Goal: Complete application form

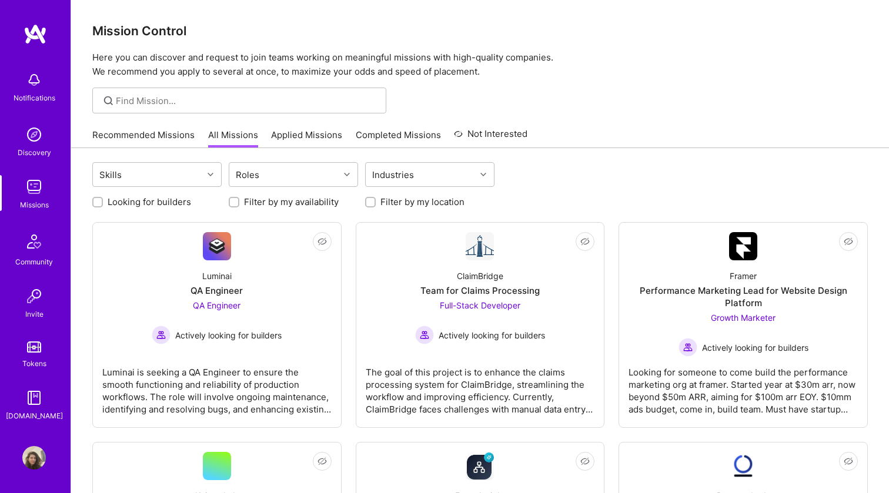
click at [135, 204] on label "Looking for builders" at bounding box center [149, 202] width 83 height 12
click at [103, 204] on input "Looking for builders" at bounding box center [99, 203] width 8 height 8
checkbox input "true"
click at [370, 200] on input "Filter by my location" at bounding box center [371, 203] width 8 height 8
checkbox input "true"
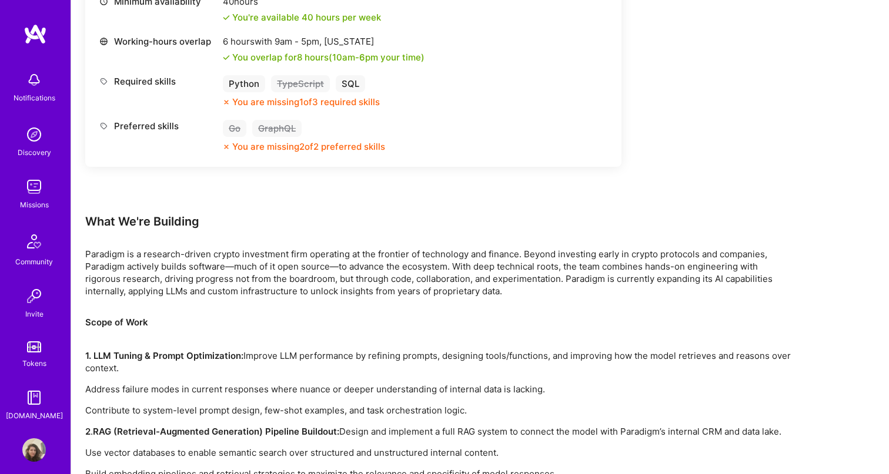
scroll to position [511, 0]
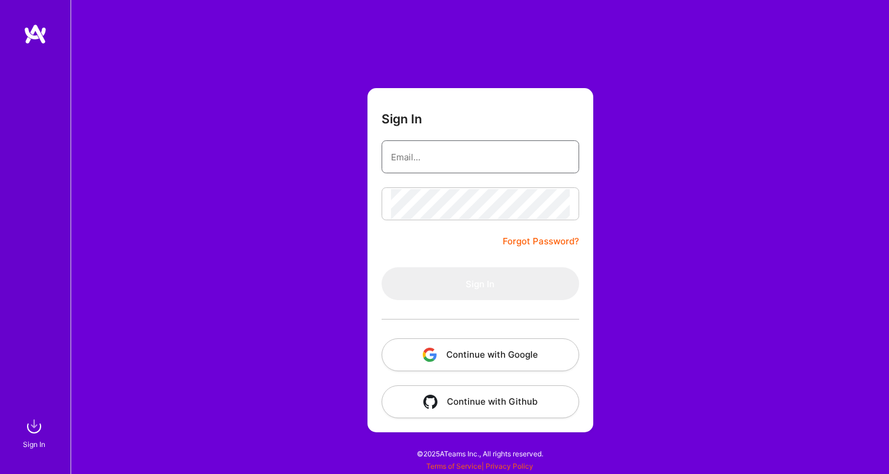
type input "yael.schwartzbard@protonmail.com"
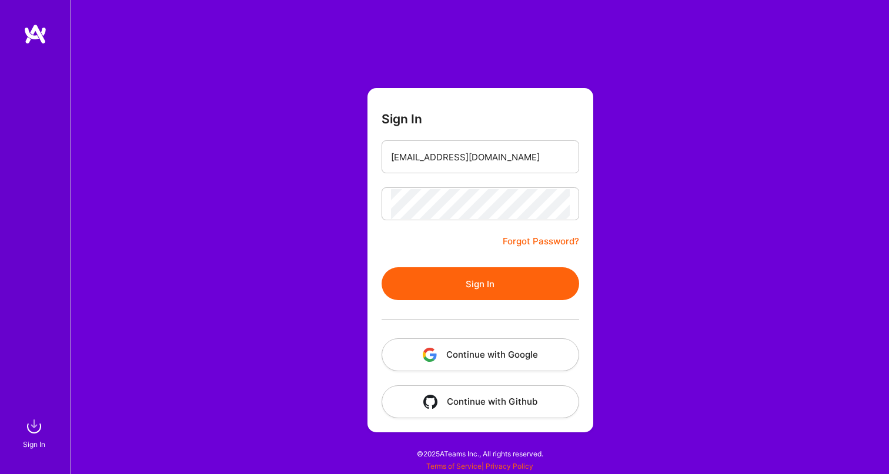
click at [485, 297] on button "Sign In" at bounding box center [481, 283] width 198 height 33
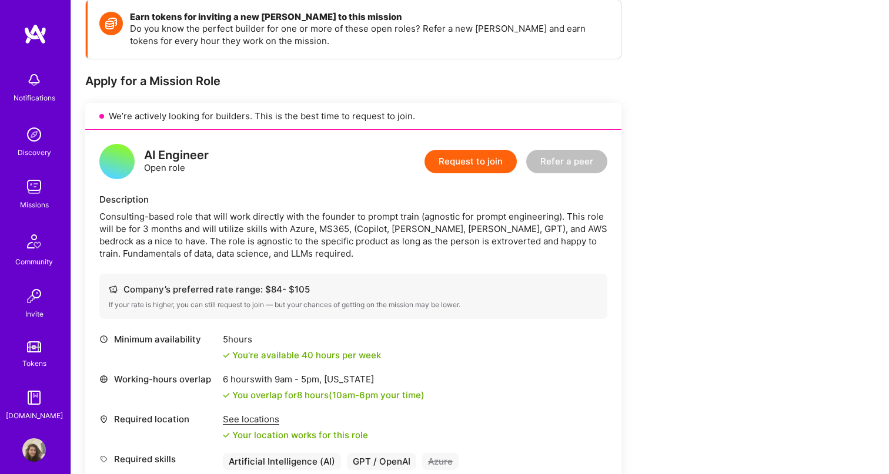
scroll to position [163, 0]
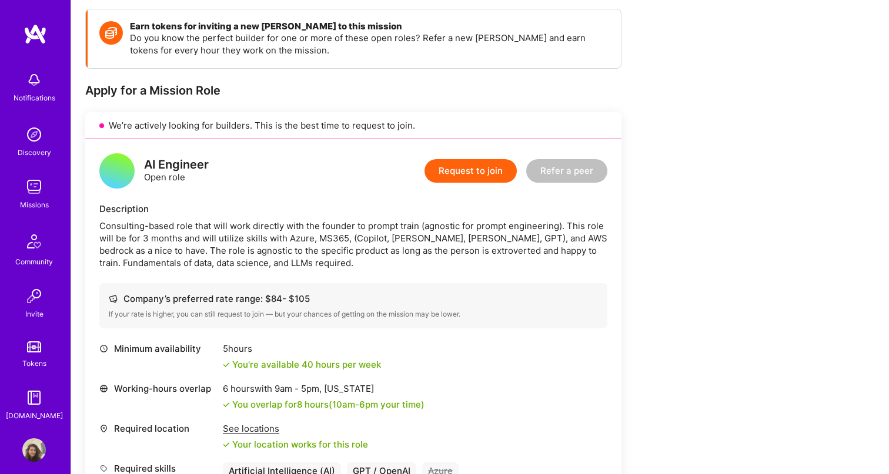
click at [453, 166] on button "Request to join" at bounding box center [470, 171] width 92 height 24
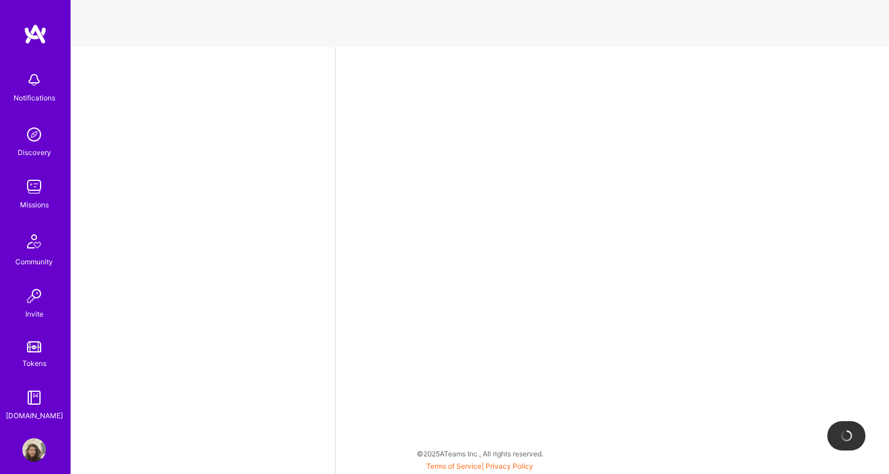
select select "IL"
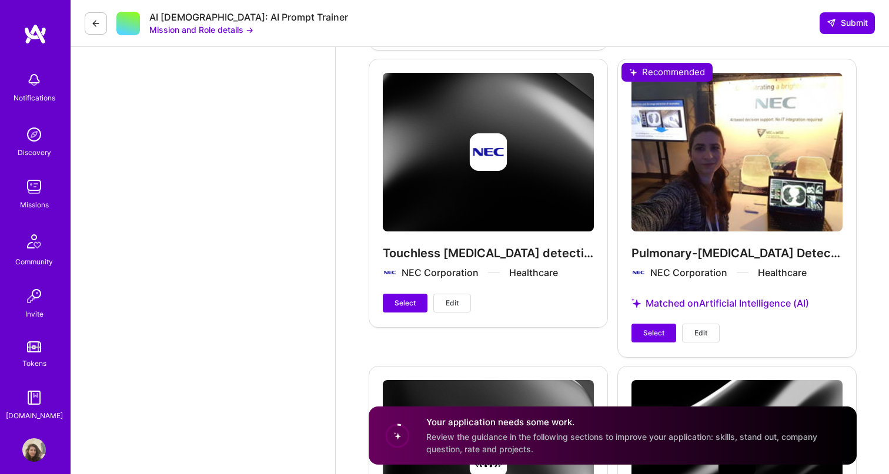
scroll to position [2318, 0]
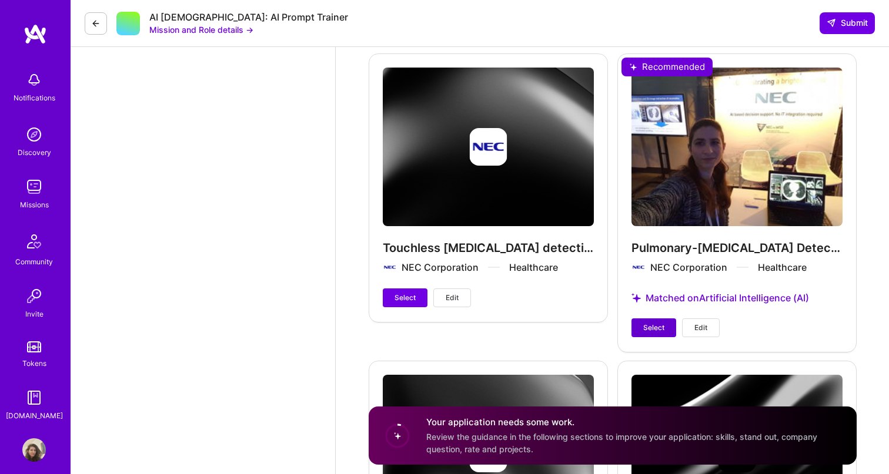
click at [646, 332] on span "Select" at bounding box center [653, 328] width 21 height 11
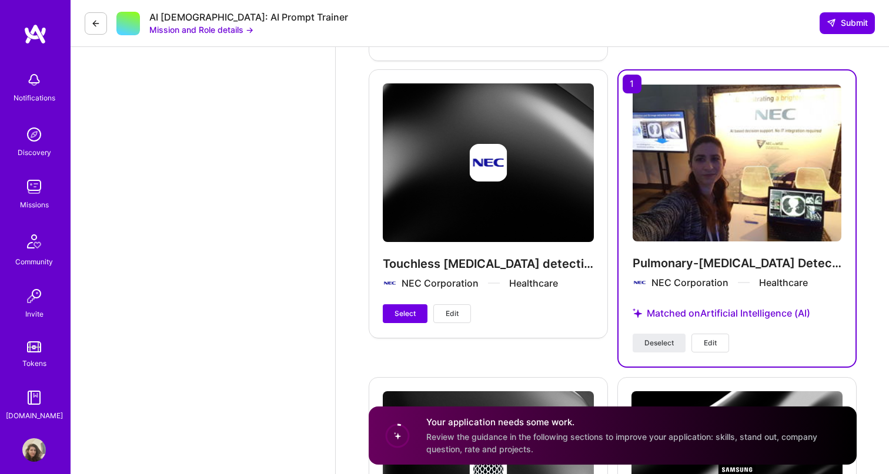
scroll to position [2299, 0]
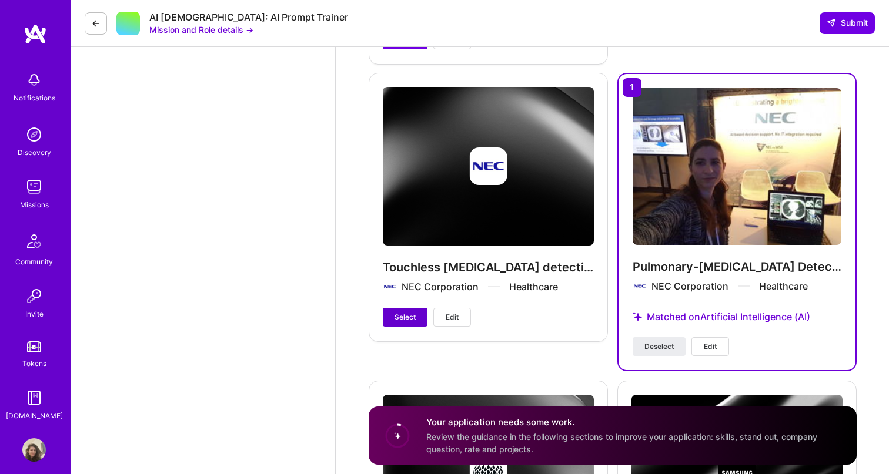
click at [413, 319] on span "Select" at bounding box center [404, 317] width 21 height 11
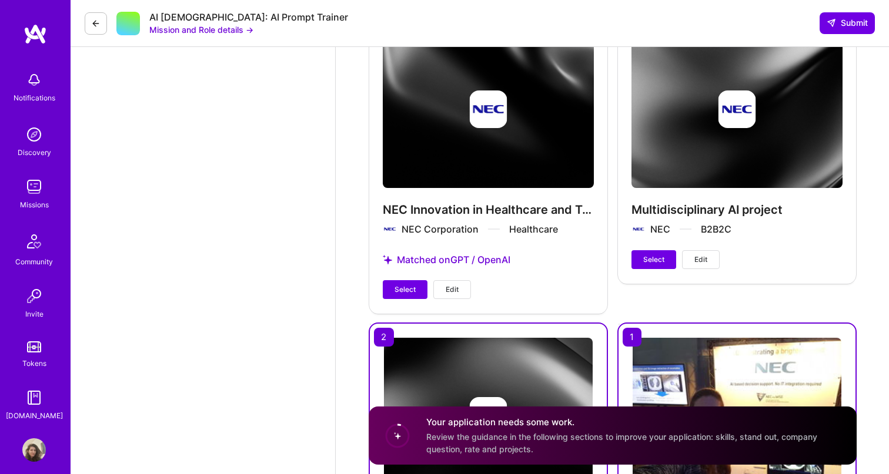
scroll to position [2042, 0]
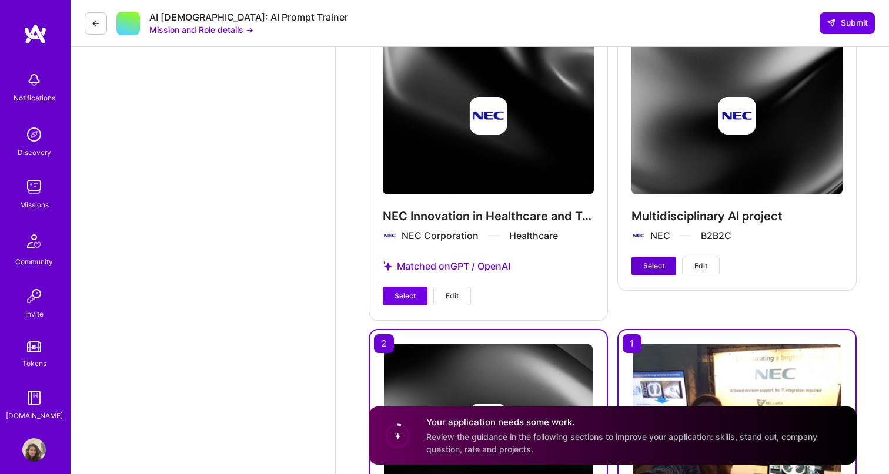
click at [646, 265] on span "Select" at bounding box center [653, 266] width 21 height 11
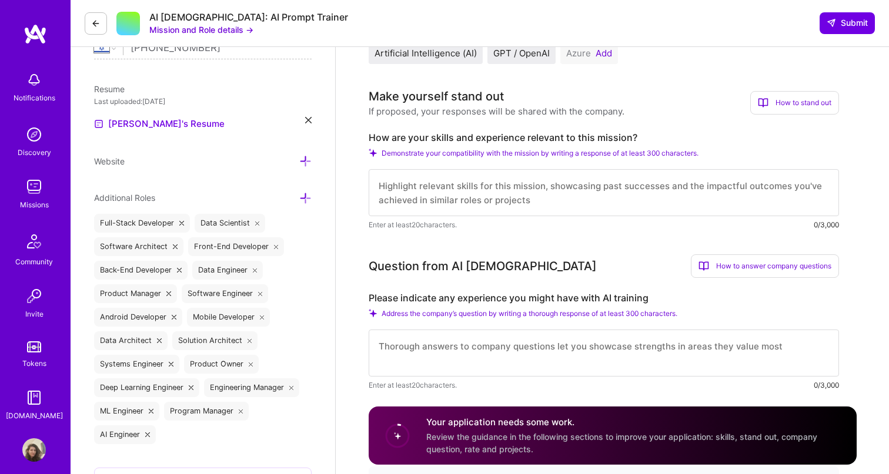
scroll to position [290, 0]
click at [412, 198] on textarea at bounding box center [604, 192] width 470 height 47
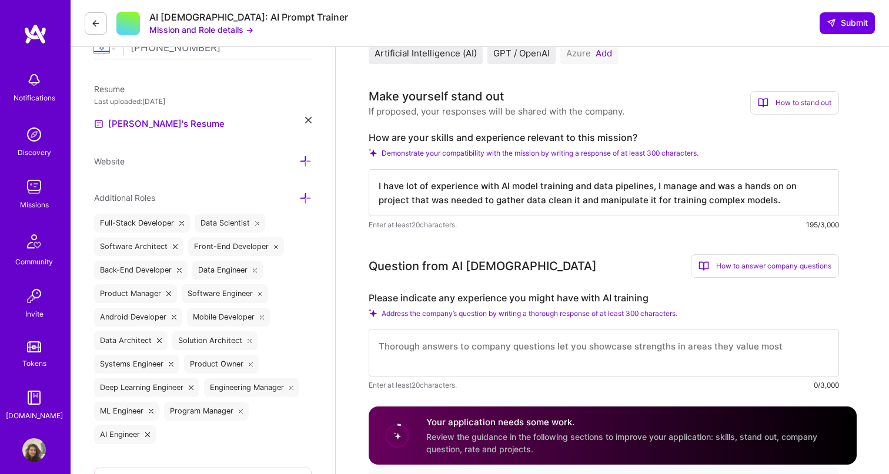
click at [778, 187] on textarea "I have lot of experience with AI model training and data pipelines, I manage an…" at bounding box center [604, 192] width 470 height 47
click at [771, 187] on textarea "I have lot of experience with AI model training and data pipelines, I manage an…" at bounding box center [604, 192] width 470 height 47
click at [757, 201] on textarea "I have lot of experience with AI model training and data pipelines, I manage an…" at bounding box center [604, 192] width 470 height 47
type textarea "I have lot of experience with AI model training and data pipelines, I manage an…"
click at [480, 351] on textarea at bounding box center [604, 353] width 470 height 47
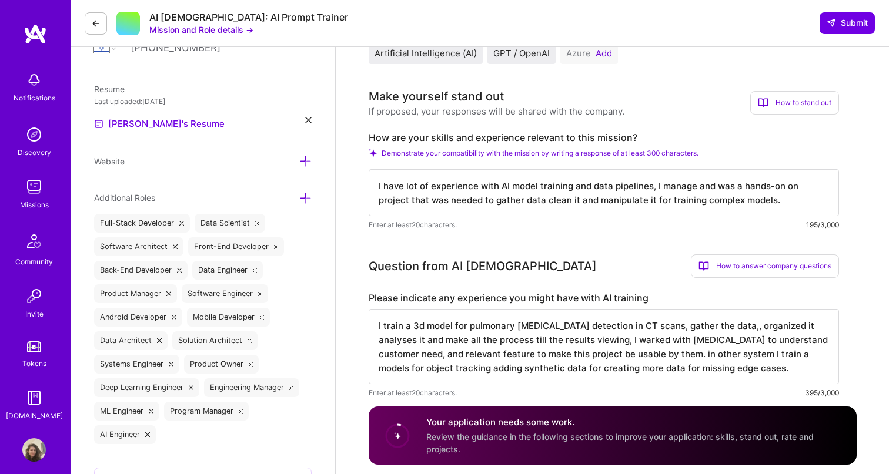
click at [596, 342] on textarea "I train a 3d model for pulmonary nodule detection in CT scans, gather the data,…" at bounding box center [604, 346] width 470 height 75
type textarea "I train a 3d model for pulmonary nodule detection in CT scans, gather the data,…"
click at [678, 303] on label "Please indicate any experience you might have with AI training" at bounding box center [604, 298] width 470 height 12
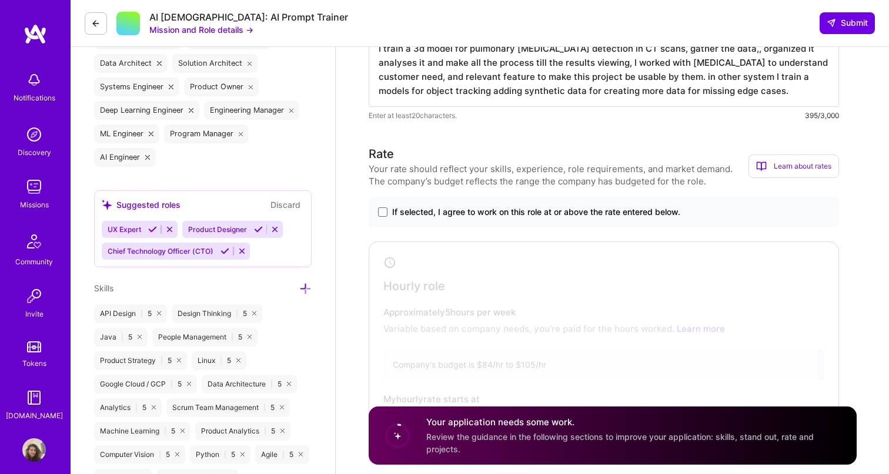
scroll to position [568, 0]
click at [378, 215] on span at bounding box center [382, 211] width 9 height 9
click at [0, 0] on input "If selected, I agree to work on this role at or above the rate entered below." at bounding box center [0, 0] width 0 height 0
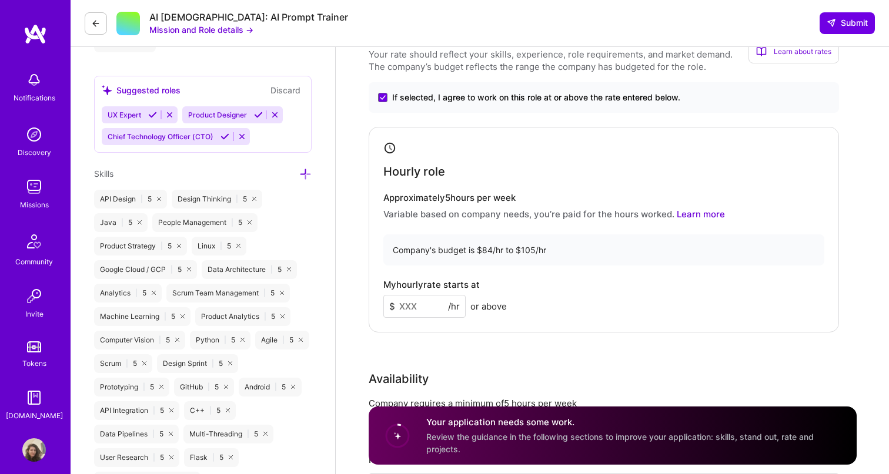
scroll to position [687, 0]
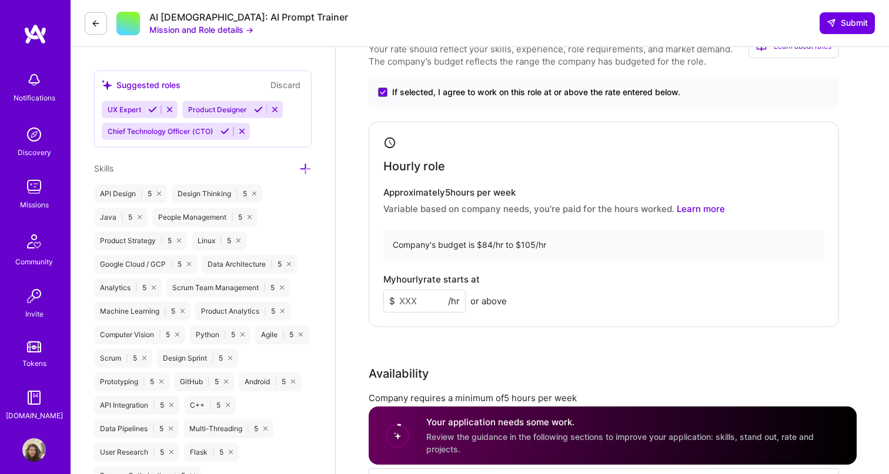
click at [428, 297] on input at bounding box center [424, 301] width 82 height 23
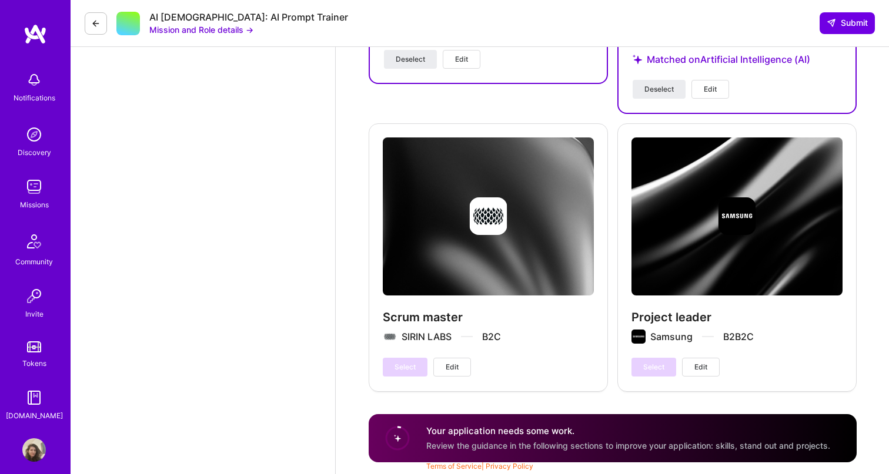
scroll to position [2564, 0]
type input "100"
click at [850, 25] on span "Submit" at bounding box center [847, 23] width 41 height 12
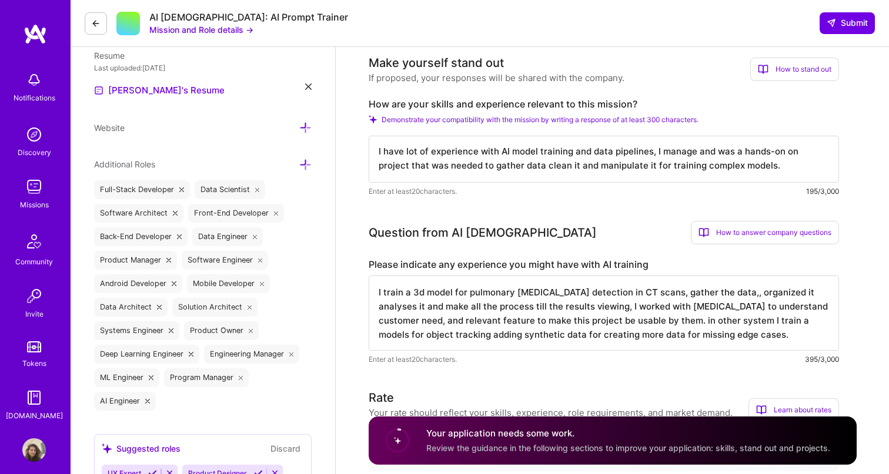
scroll to position [1, 0]
click at [841, 28] on span "Submit" at bounding box center [847, 23] width 41 height 12
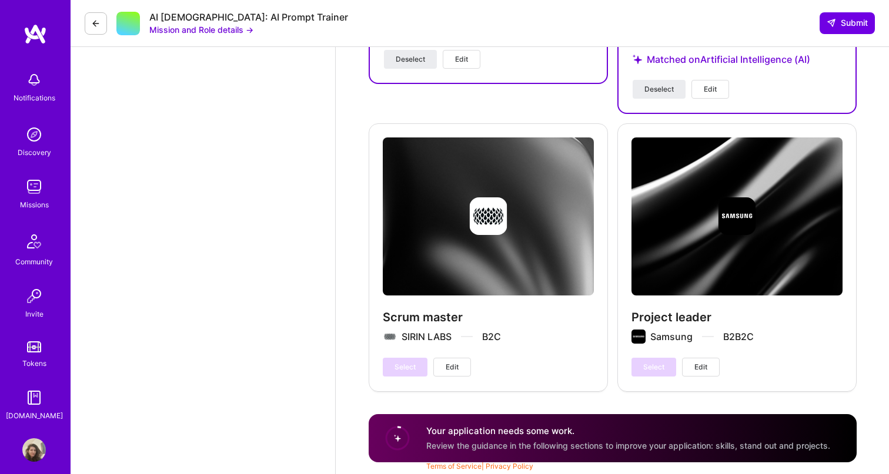
scroll to position [2564, 0]
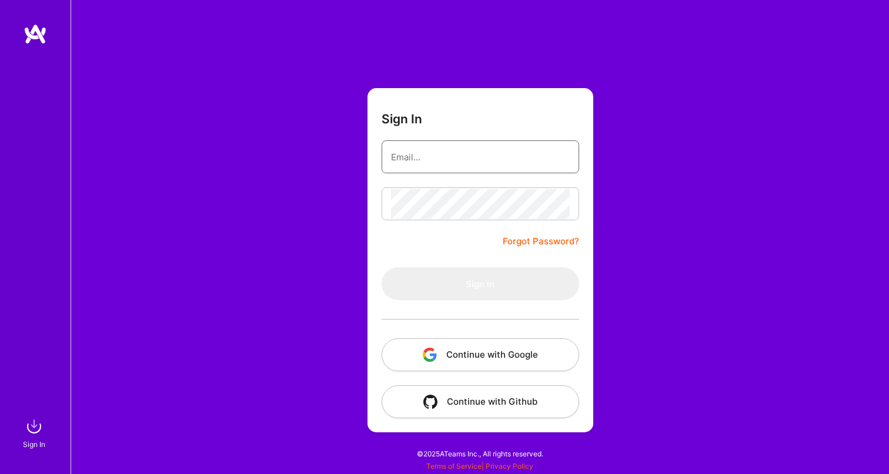
type input "yael.schwartzbard@protonmail.com"
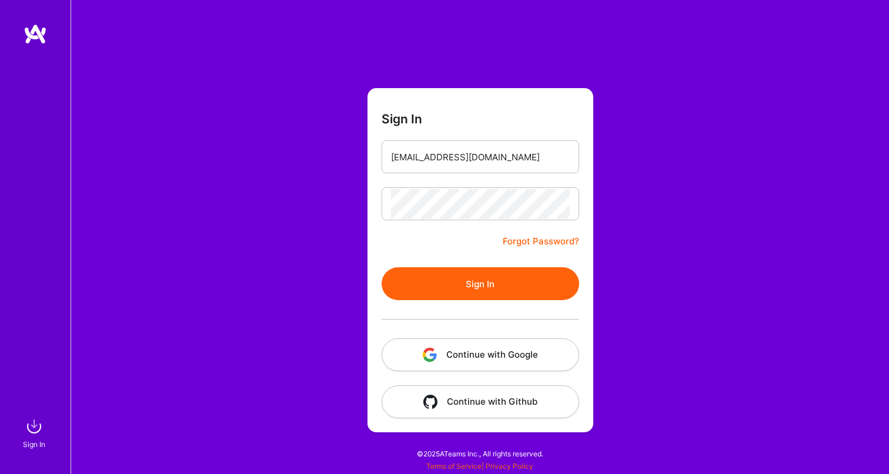
click at [444, 291] on button "Sign In" at bounding box center [481, 283] width 198 height 33
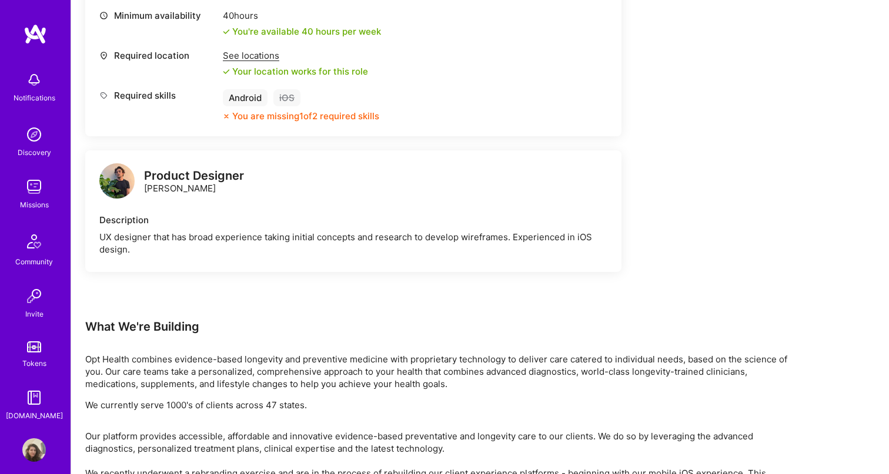
scroll to position [493, 0]
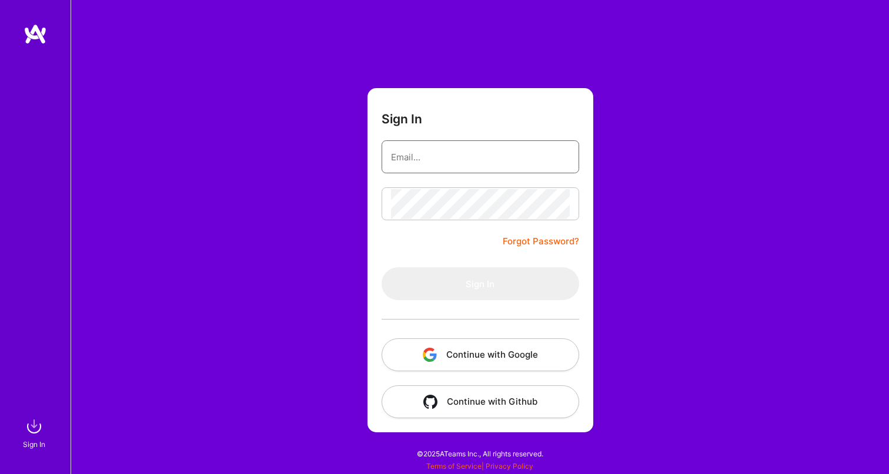
type input "[EMAIL_ADDRESS][DOMAIN_NAME]"
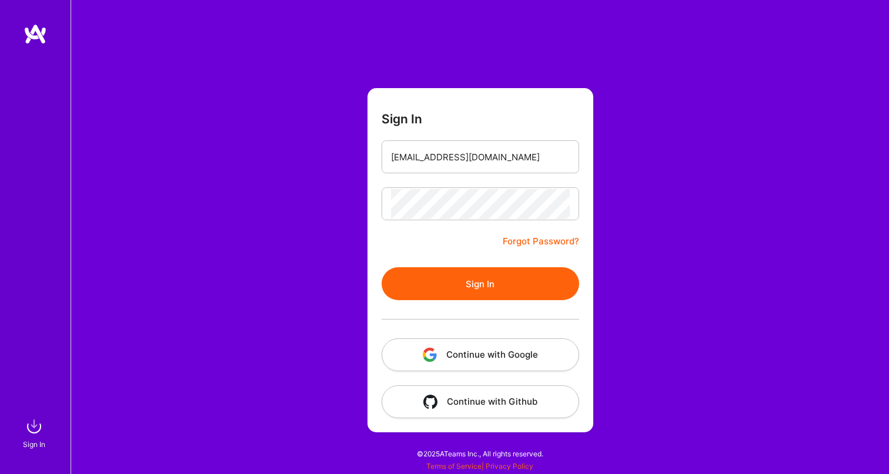
click at [486, 280] on button "Sign In" at bounding box center [481, 283] width 198 height 33
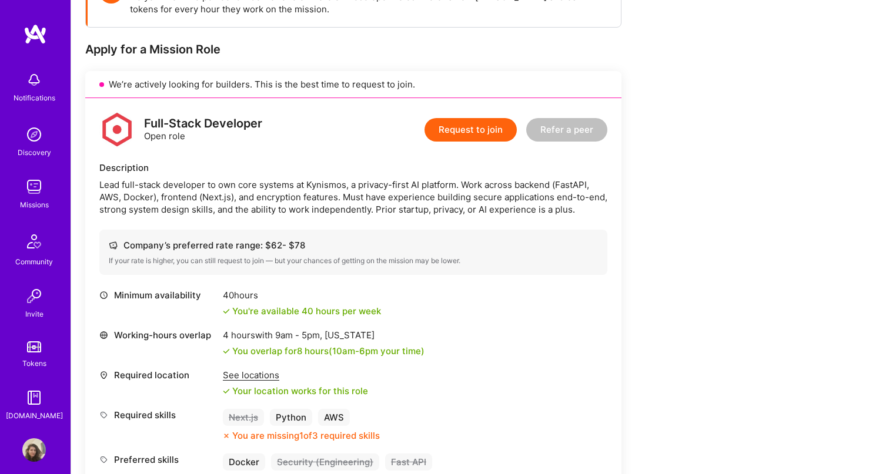
scroll to position [208, 0]
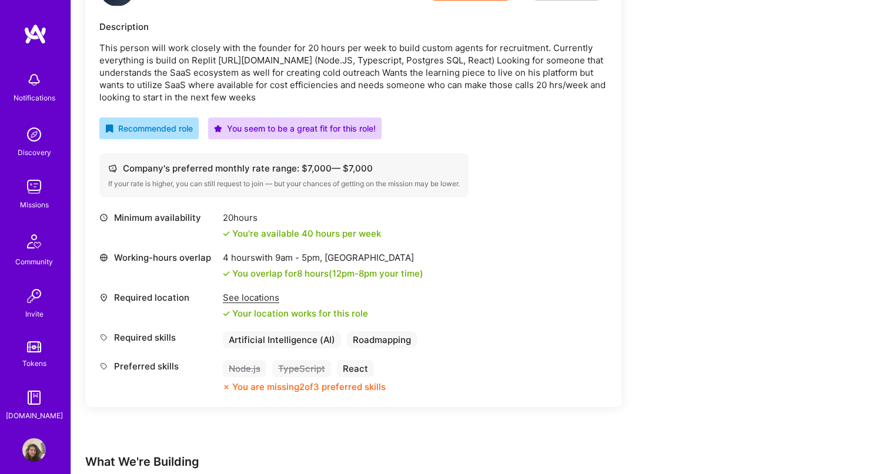
scroll to position [346, 0]
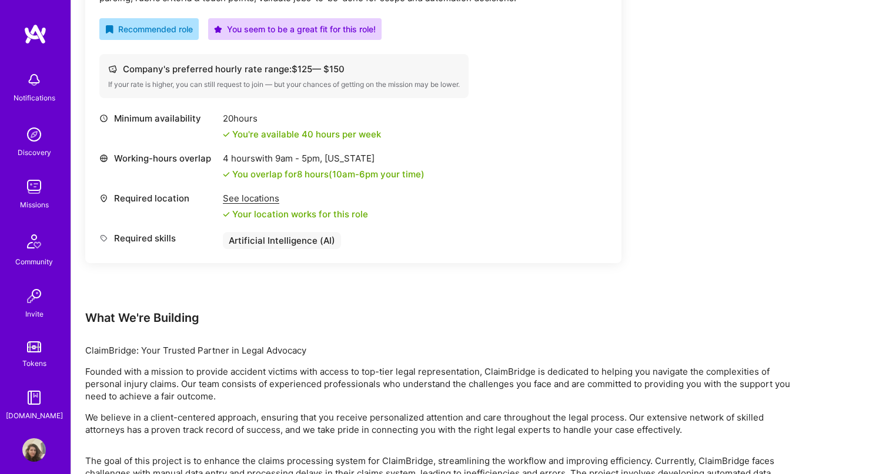
scroll to position [424, 0]
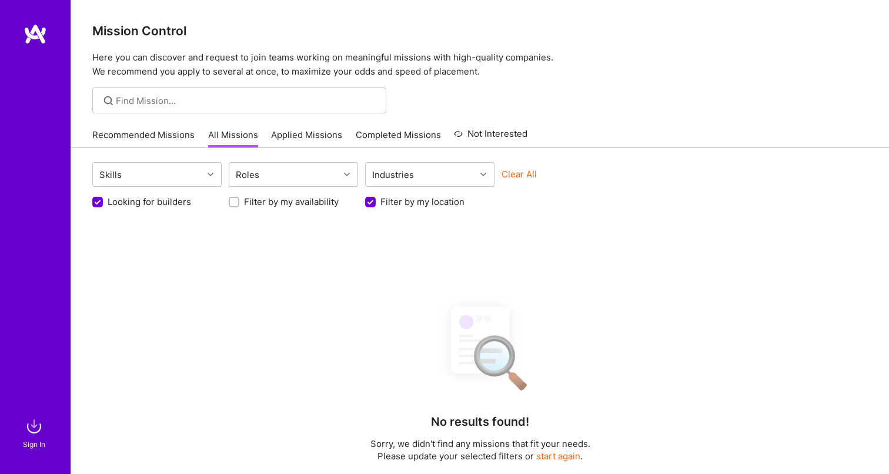
scroll to position [216, 0]
